Goal: Find specific page/section: Find specific page/section

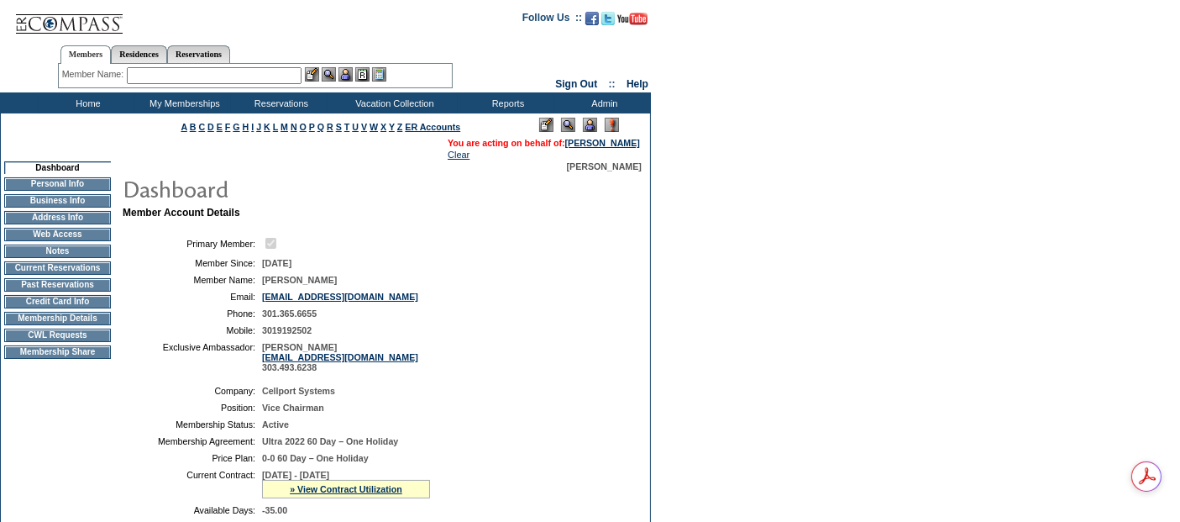
click at [85, 325] on td "Membership Details" at bounding box center [57, 318] width 107 height 13
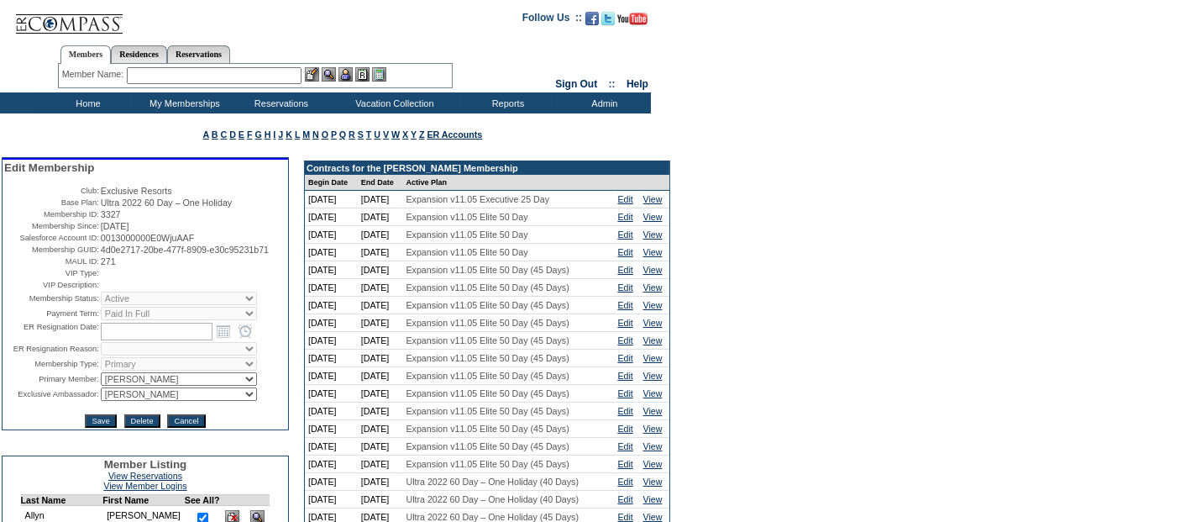
click at [100, 95] on td "Home" at bounding box center [86, 102] width 97 height 21
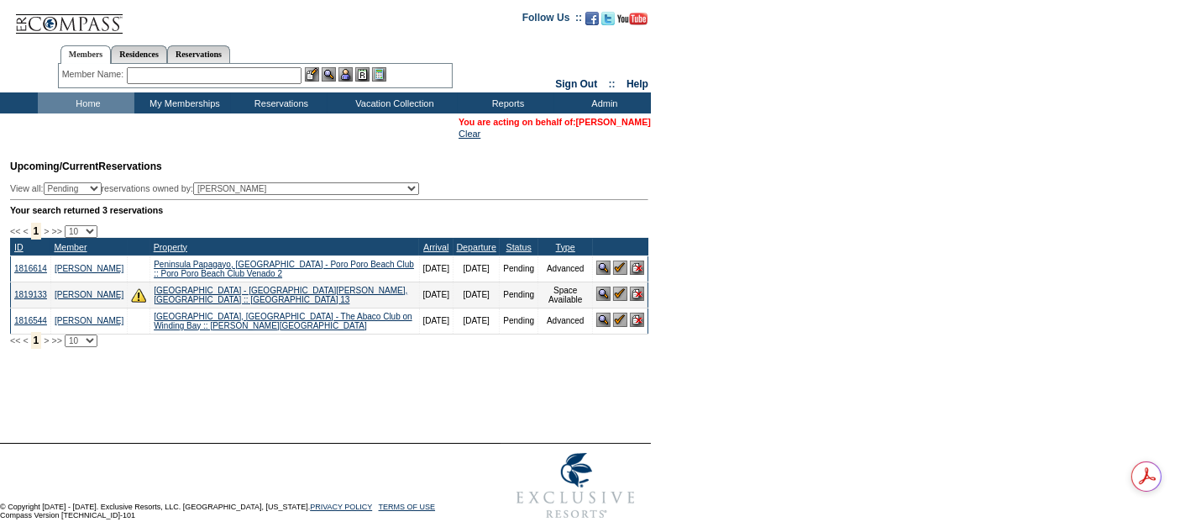
click at [595, 126] on link "[PERSON_NAME]" at bounding box center [613, 122] width 75 height 10
